Goal: Task Accomplishment & Management: Manage account settings

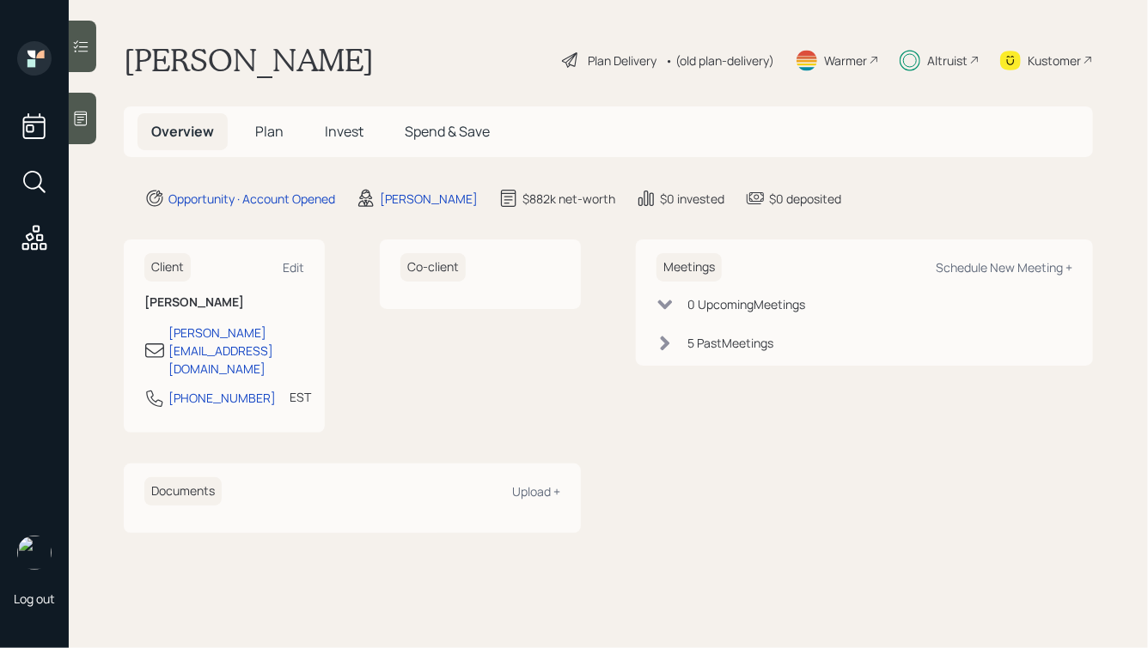
drag, startPoint x: 852, startPoint y: 219, endPoint x: 379, endPoint y: 75, distance: 494.8
click at [379, 75] on main "[PERSON_NAME] Plan Delivery • (old plan-delivery) Warmer Altruist Kustomer Over…" at bounding box center [608, 324] width 1079 height 648
click at [379, 75] on div "[PERSON_NAME] Plan Delivery • (old plan-delivery) Warmer Altruist Kustomer" at bounding box center [608, 60] width 969 height 38
click at [989, 272] on div "Schedule New Meeting +" at bounding box center [1003, 267] width 137 height 16
select select "ef6b64e1-8f62-4a74-b865-a7df4b35b836"
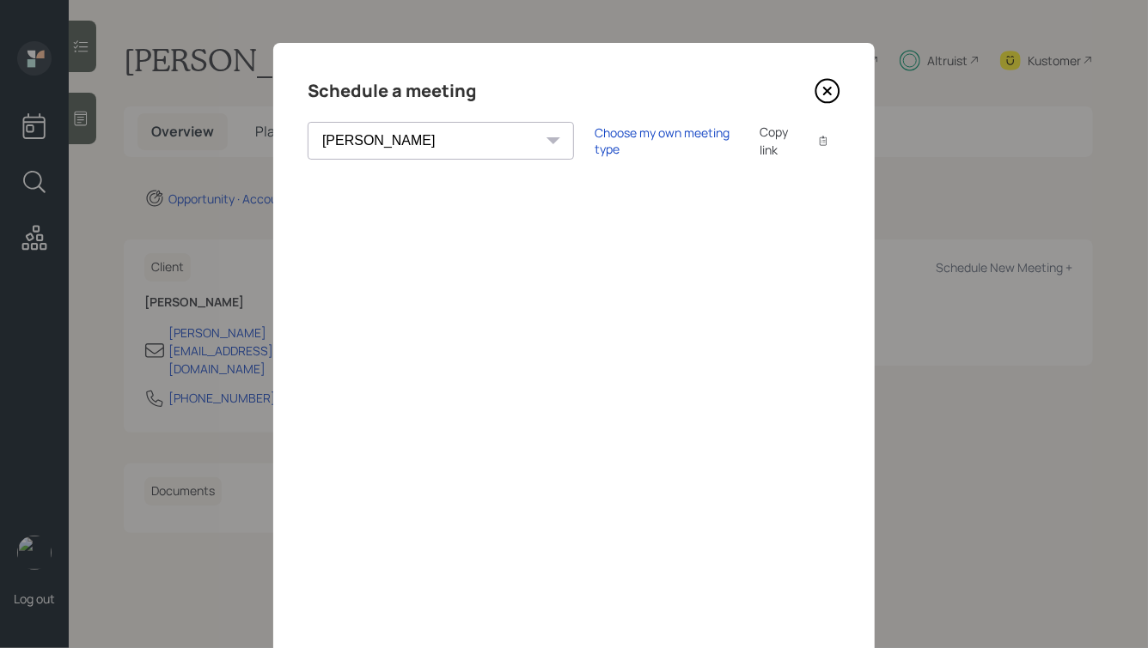
click at [833, 95] on icon at bounding box center [827, 91] width 26 height 26
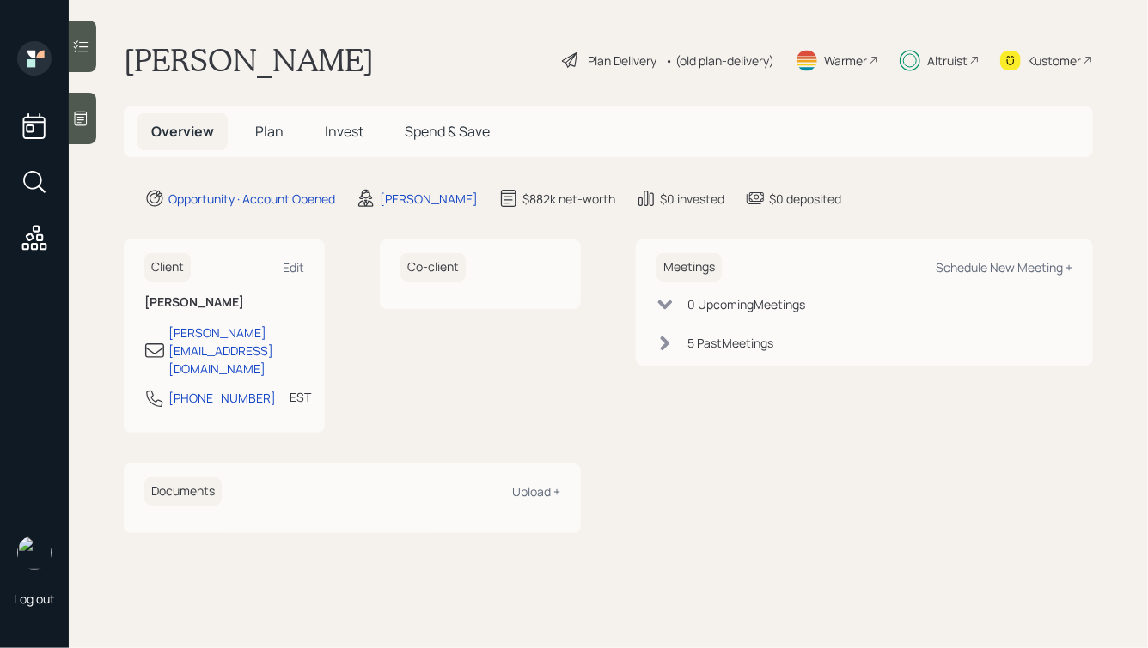
click at [78, 124] on icon at bounding box center [80, 118] width 17 height 17
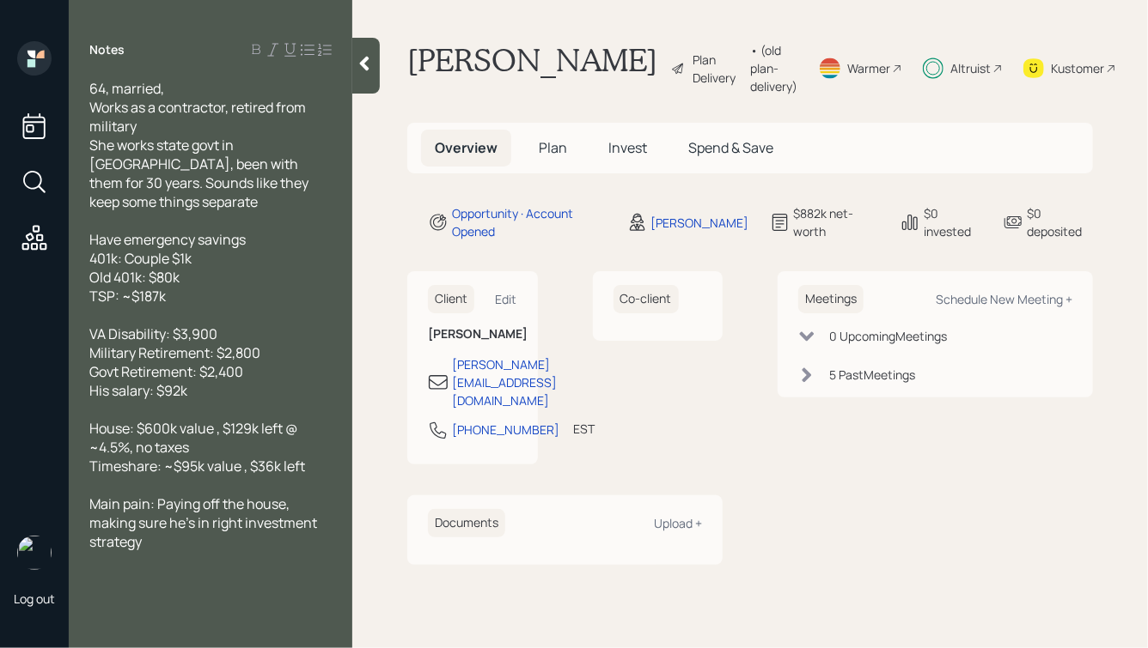
click at [185, 90] on div "64, married, Works as a contractor, retired from military She works state govt …" at bounding box center [210, 145] width 242 height 132
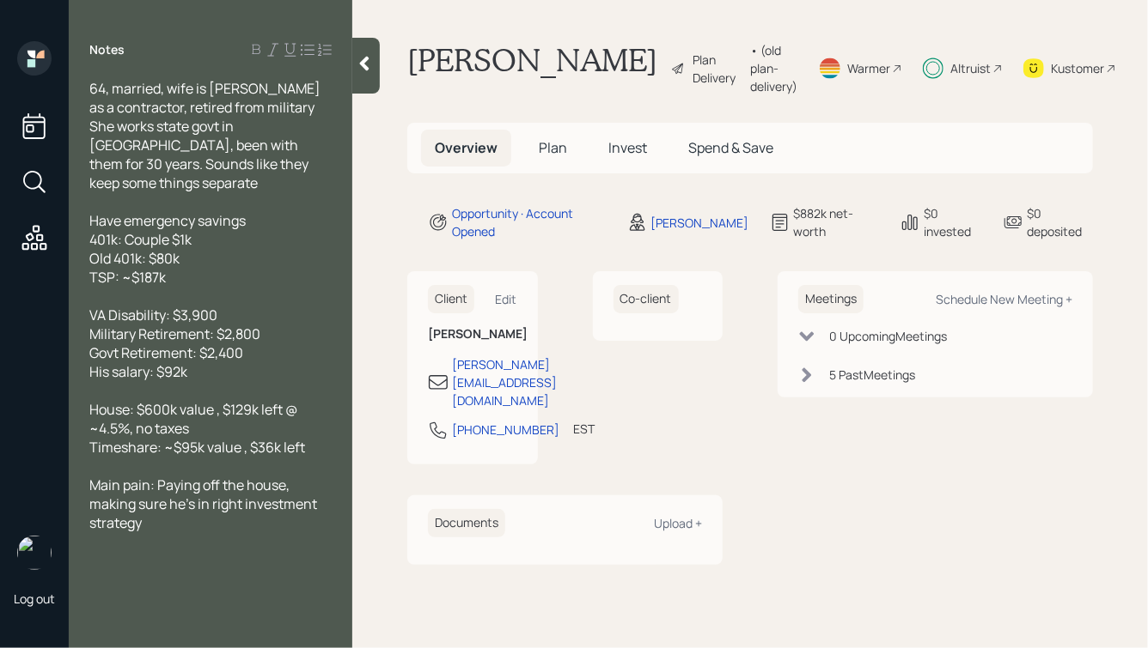
click at [370, 58] on icon at bounding box center [364, 63] width 17 height 17
